Goal: Browse casually: Explore the website without a specific task or goal

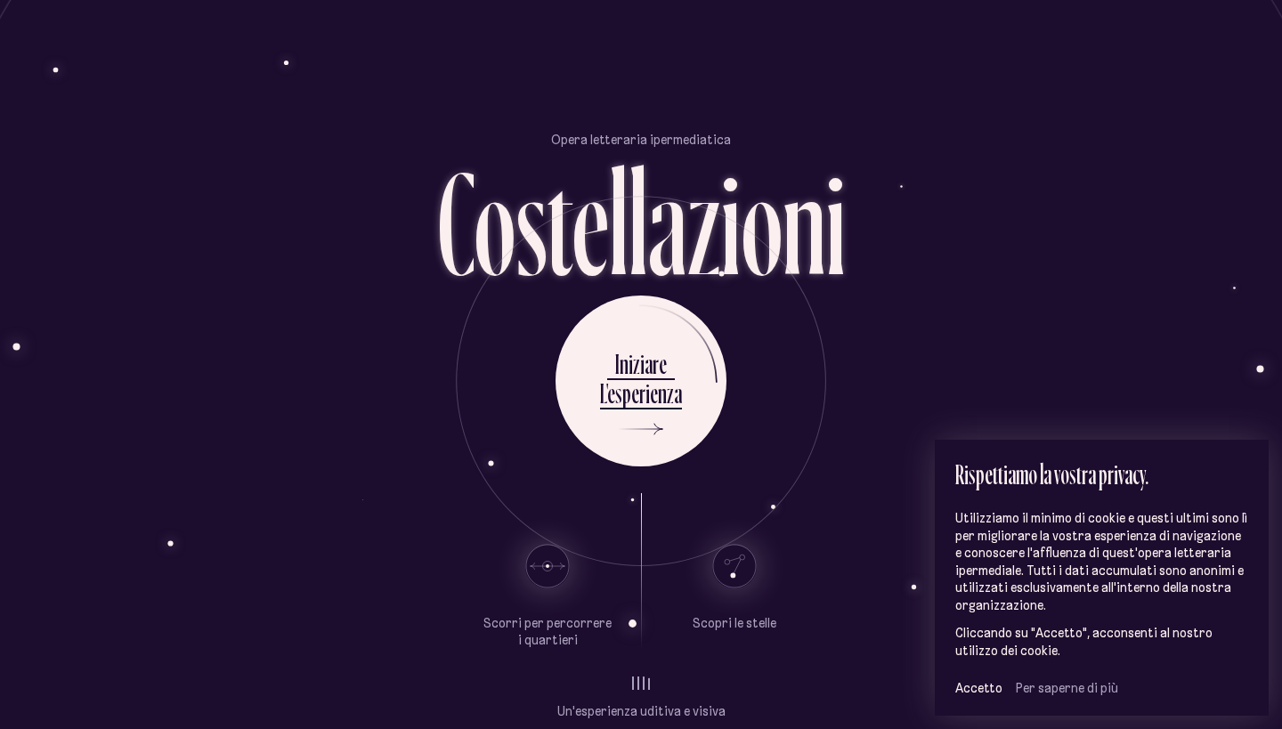
click at [728, 556] on use at bounding box center [734, 566] width 43 height 43
click at [730, 566] on use at bounding box center [734, 566] width 43 height 43
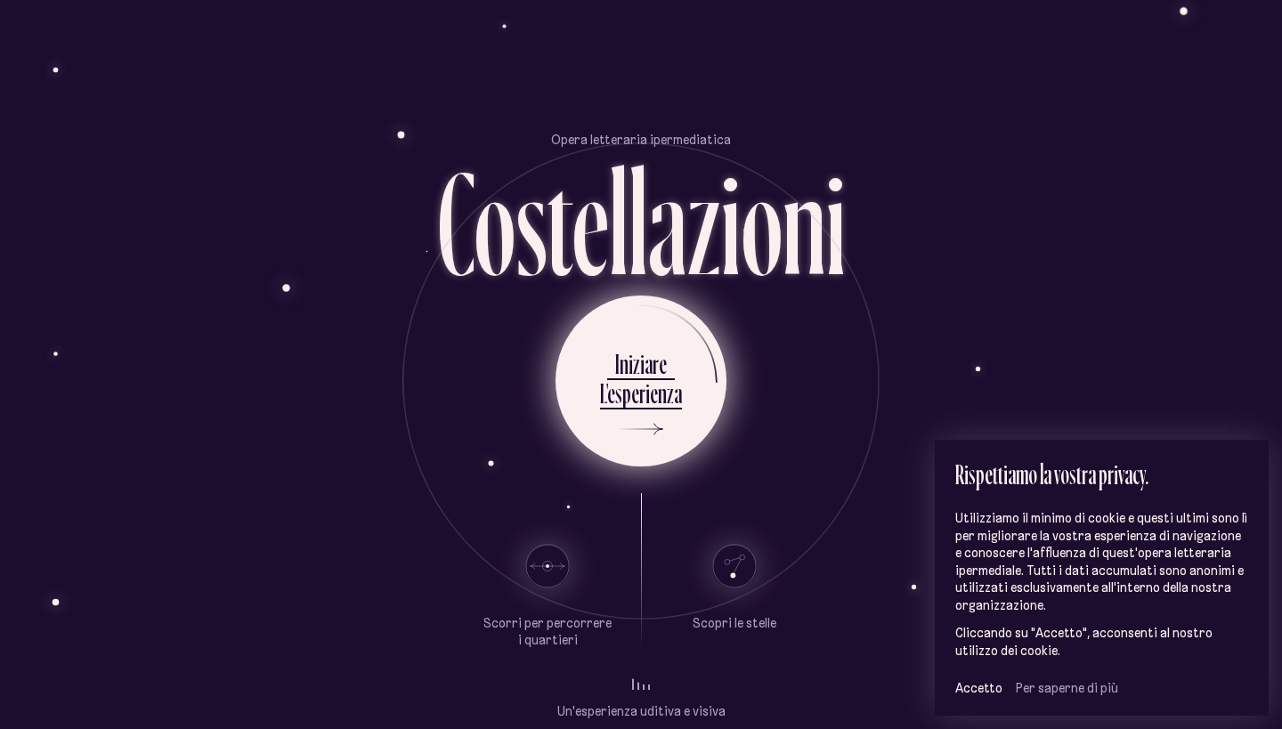
click at [639, 382] on div "L'esperienza" at bounding box center [641, 393] width 82 height 35
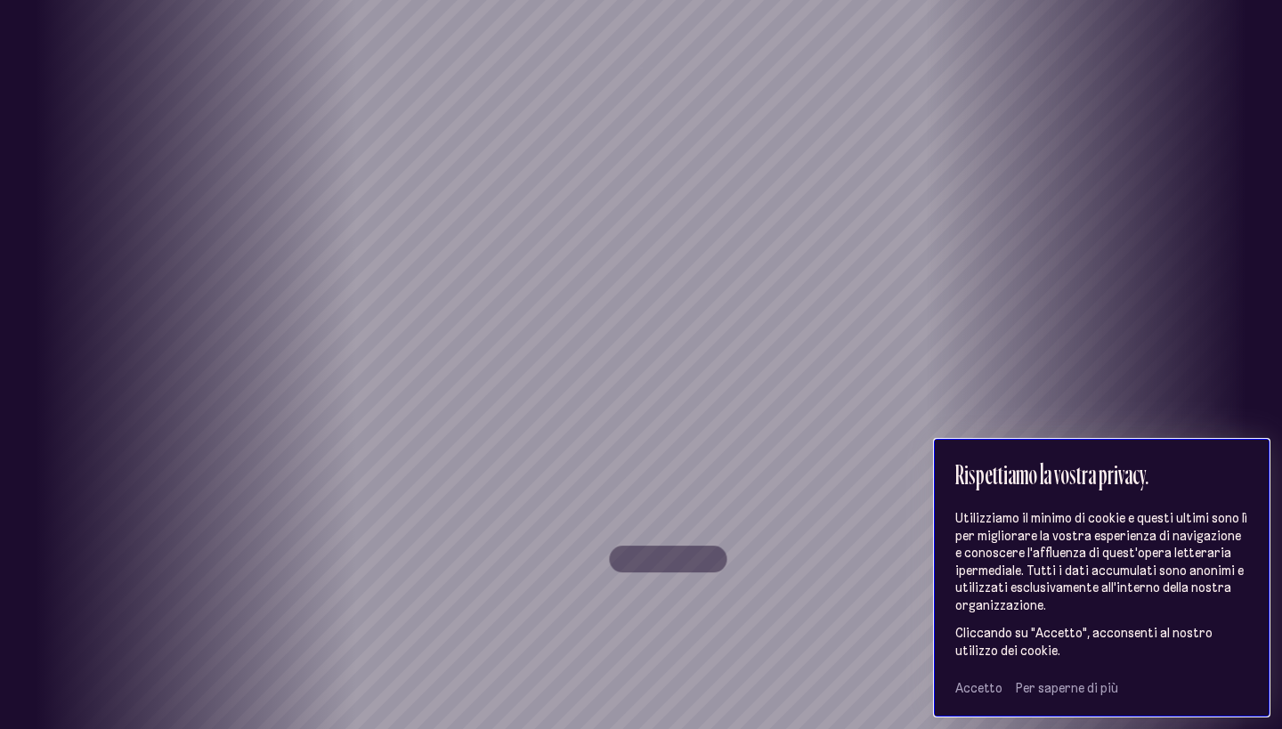
click at [980, 690] on span "Accetto" at bounding box center [979, 688] width 47 height 16
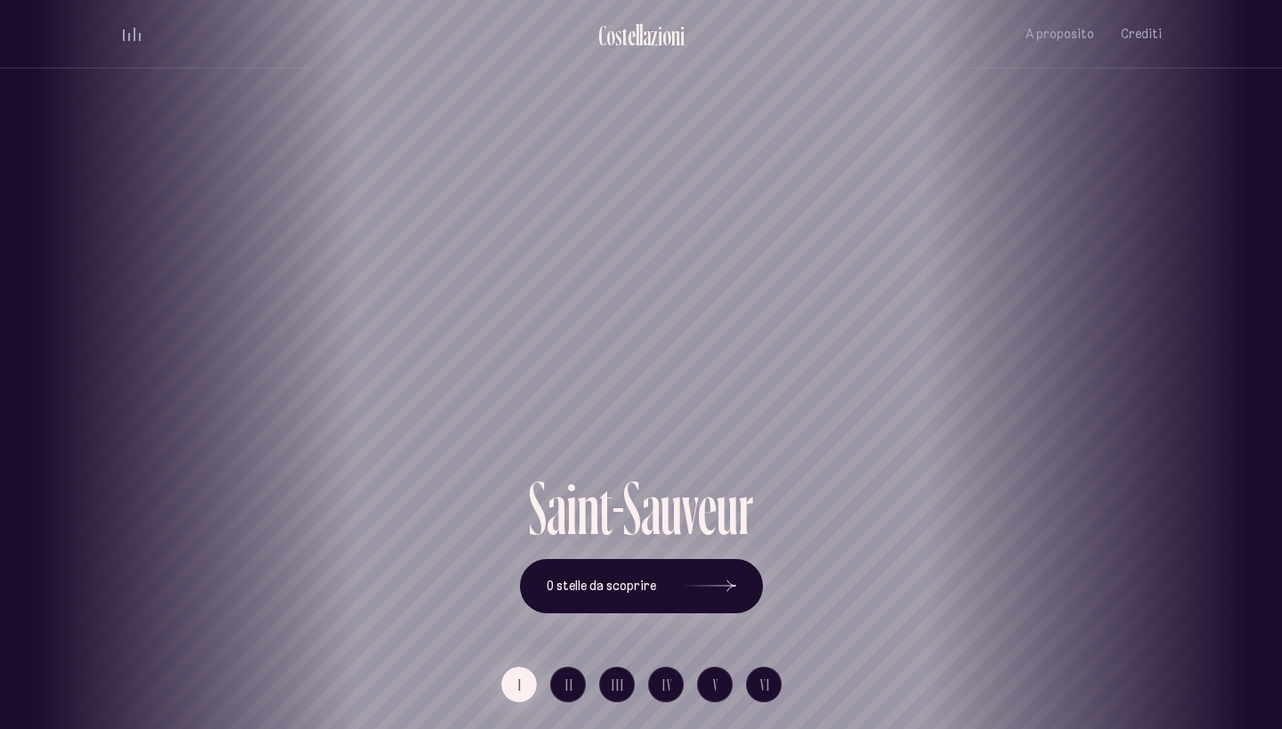
drag, startPoint x: 650, startPoint y: 409, endPoint x: 745, endPoint y: 290, distance: 152.0
click at [745, 290] on div "Saint-Sauveur" at bounding box center [735, 235] width 1282 height 470
click at [610, 213] on div "Saint-Sauveur" at bounding box center [641, 235] width 1282 height 470
click at [617, 597] on button "0 stelle da scoprire" at bounding box center [641, 586] width 243 height 55
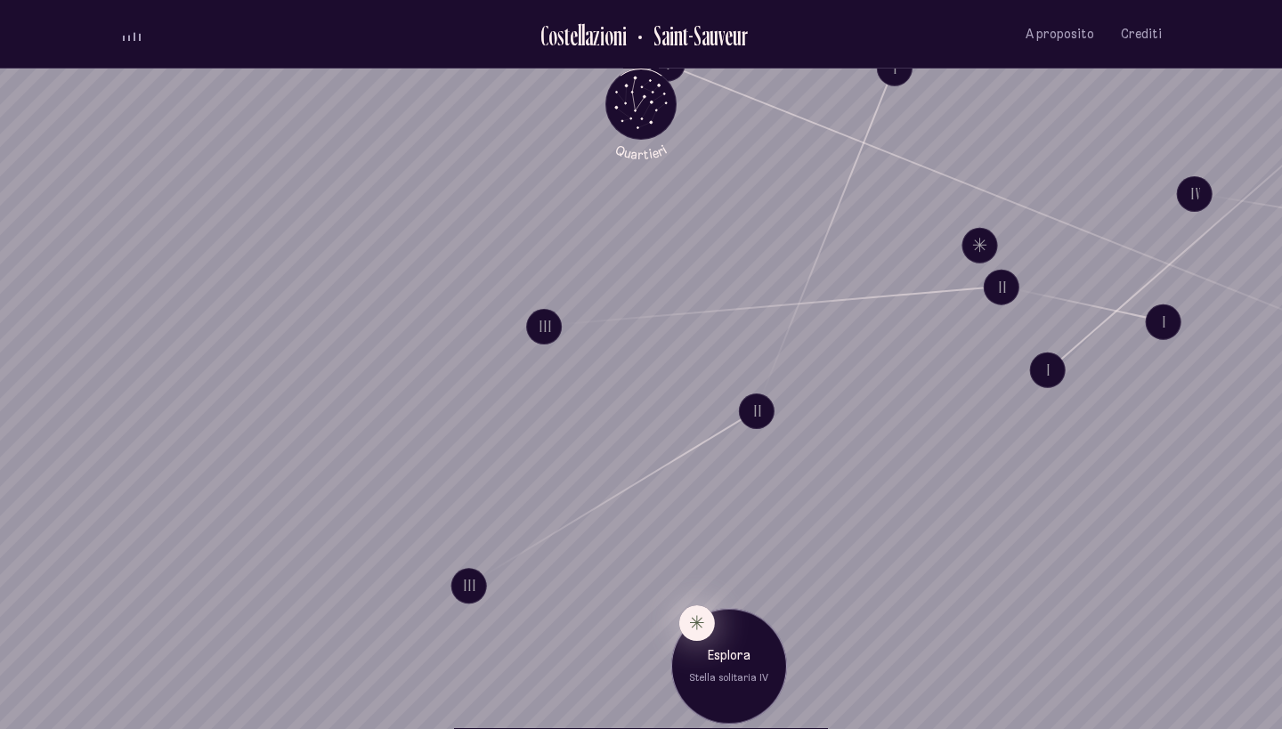
click at [696, 624] on button "Esplora Stella solitaria IV" at bounding box center [698, 624] width 36 height 36
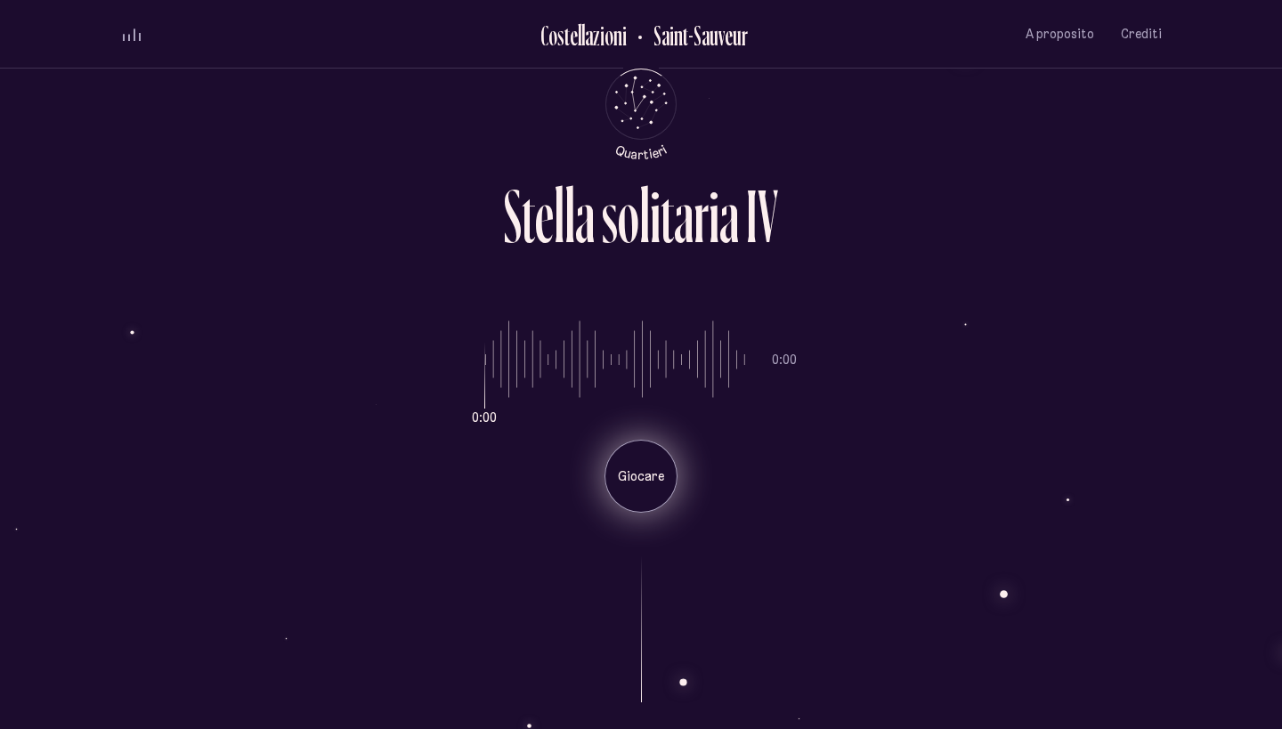
click at [651, 483] on p "Giocare" at bounding box center [641, 477] width 46 height 18
click at [652, 469] on p "Pausa" at bounding box center [641, 477] width 45 height 18
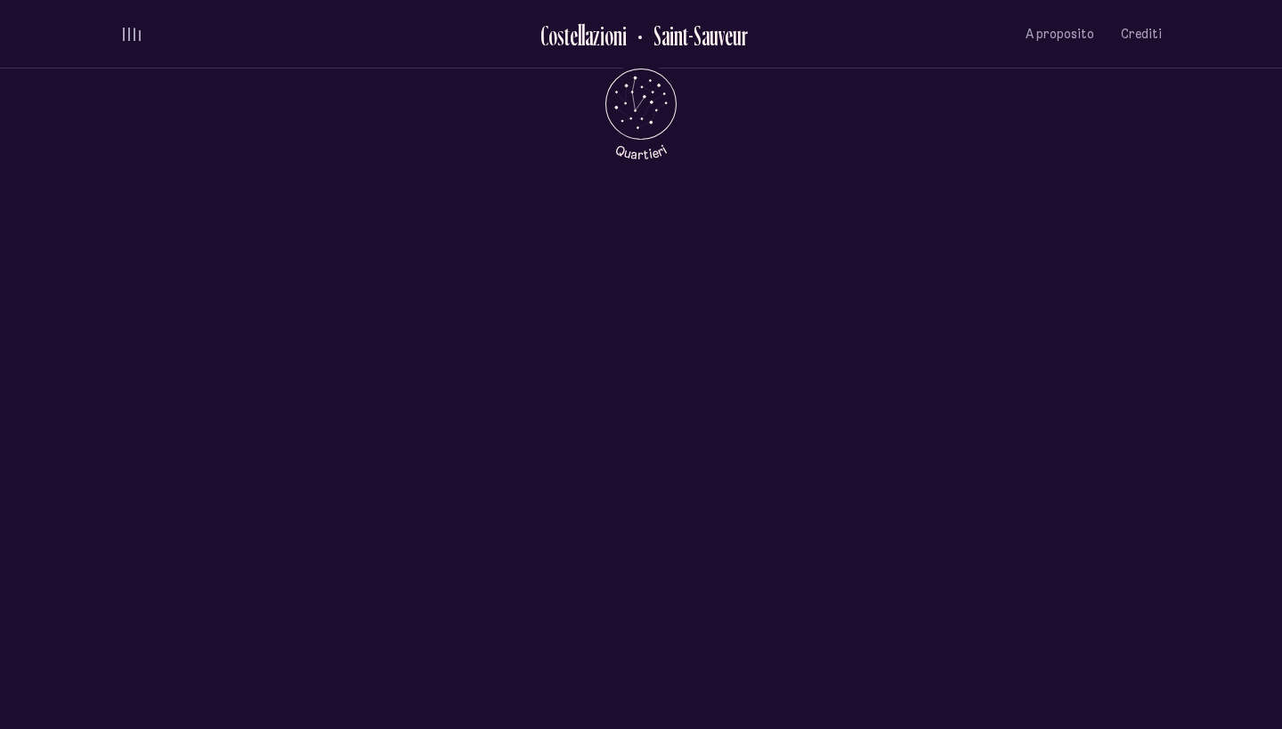
scroll to position [912, 0]
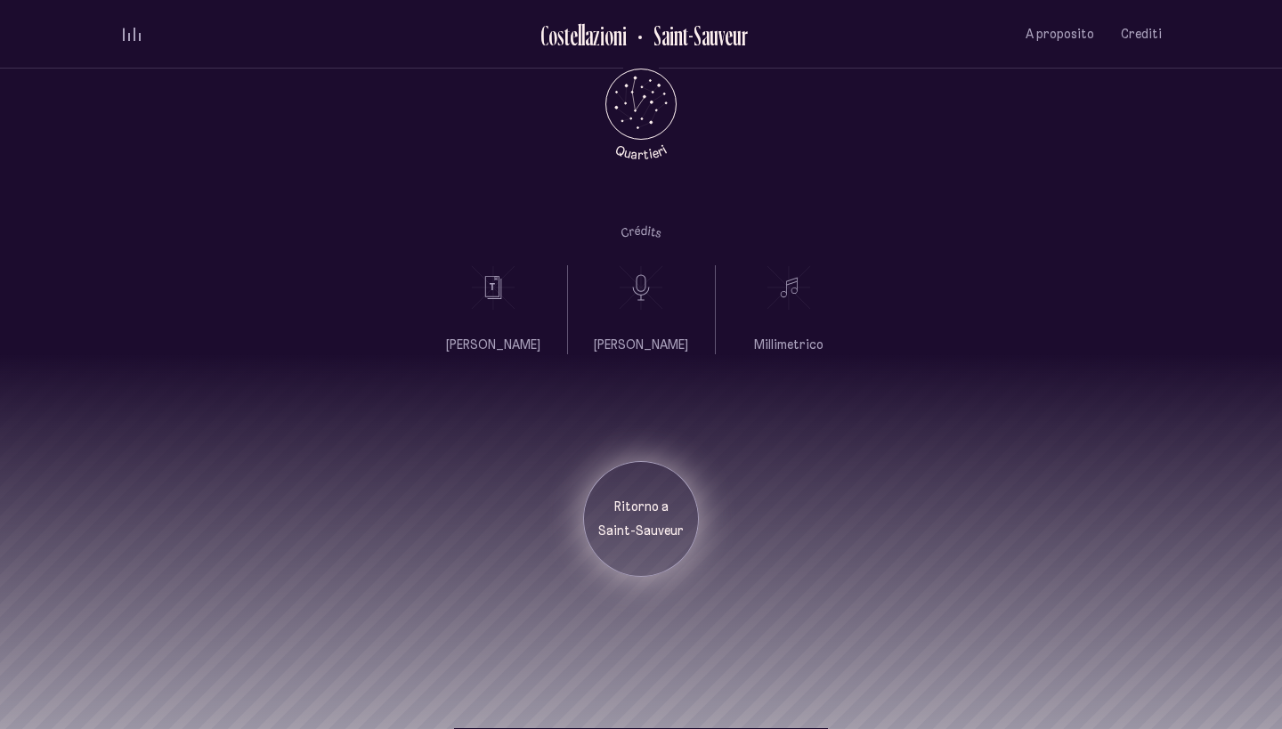
click at [630, 504] on p "Ritorno a" at bounding box center [641, 508] width 89 height 18
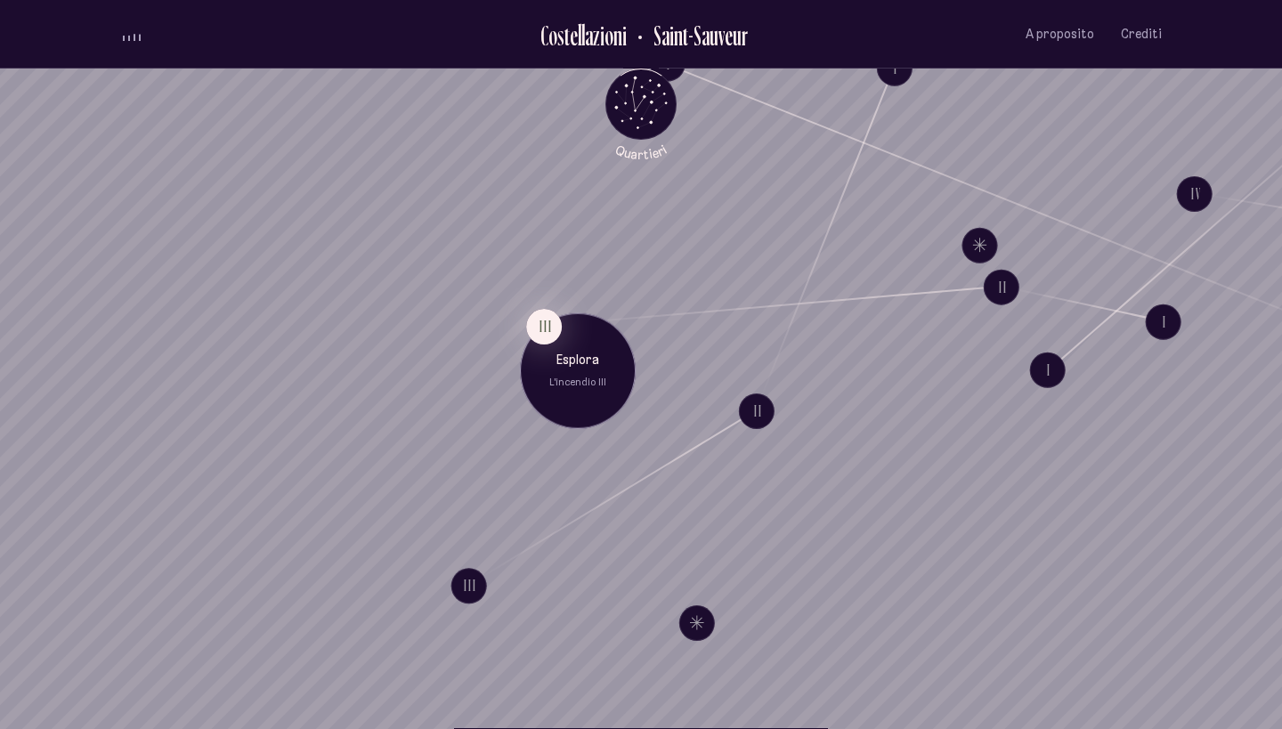
click at [589, 379] on p "L'incendio III" at bounding box center [577, 383] width 89 height 14
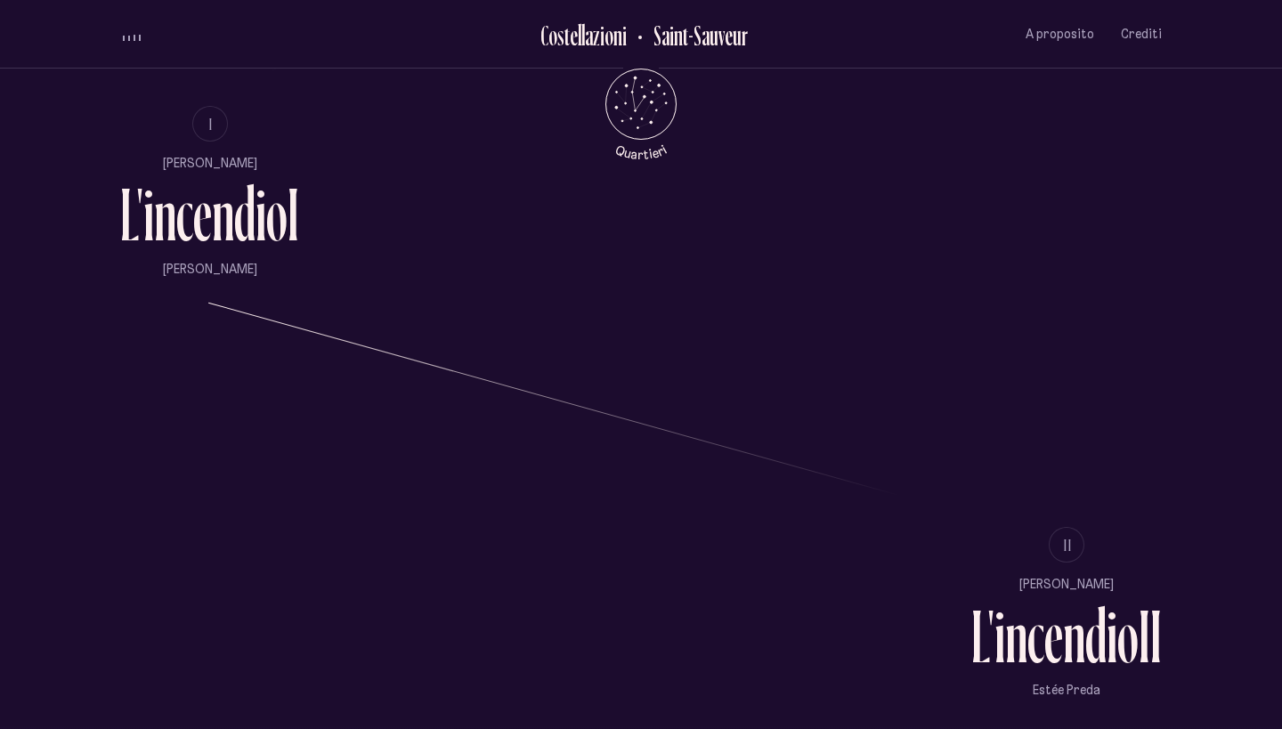
scroll to position [1480, 0]
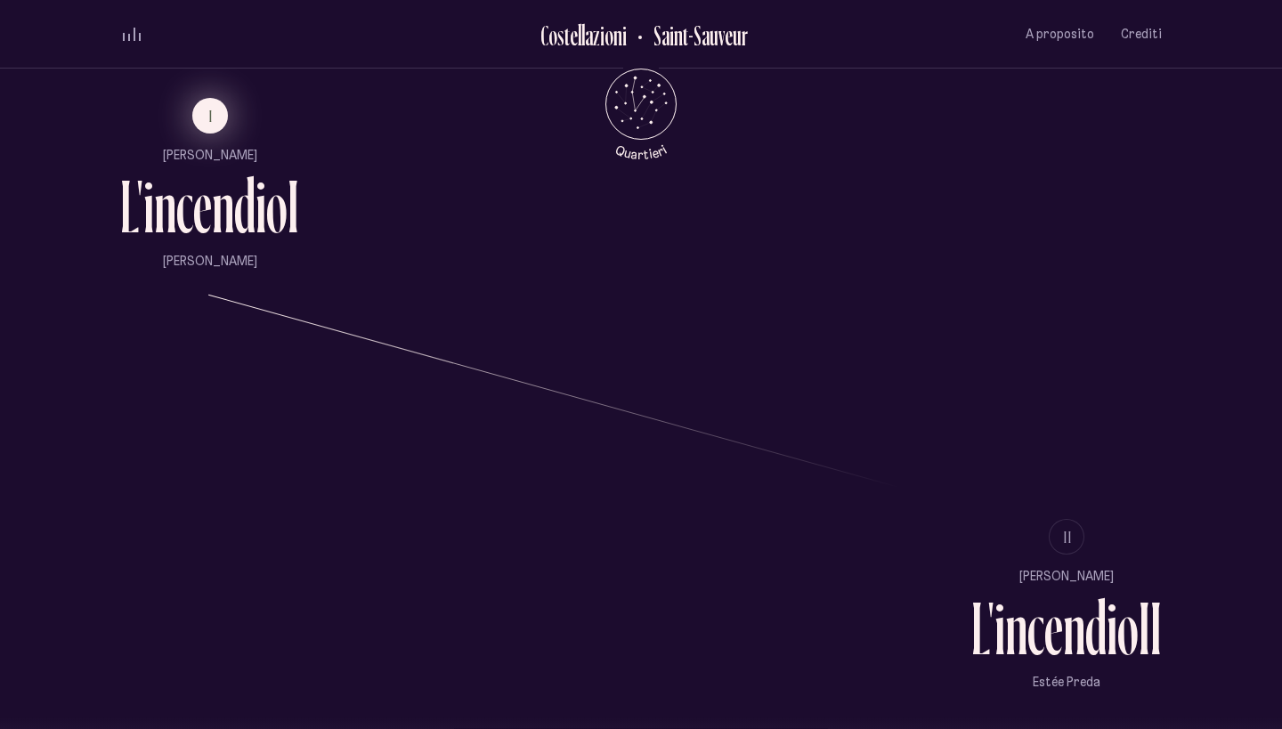
click at [204, 115] on button "I" at bounding box center [210, 116] width 36 height 36
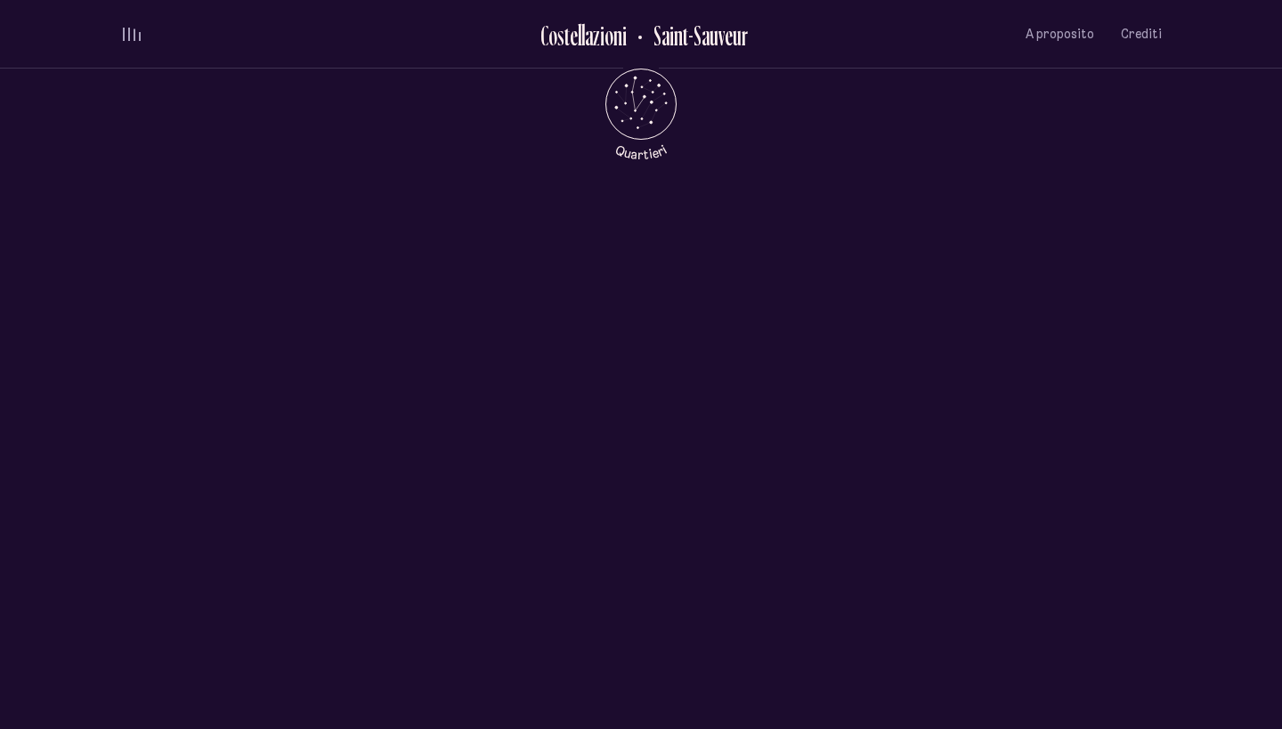
scroll to position [0, 0]
